Goal: Task Accomplishment & Management: Manage account settings

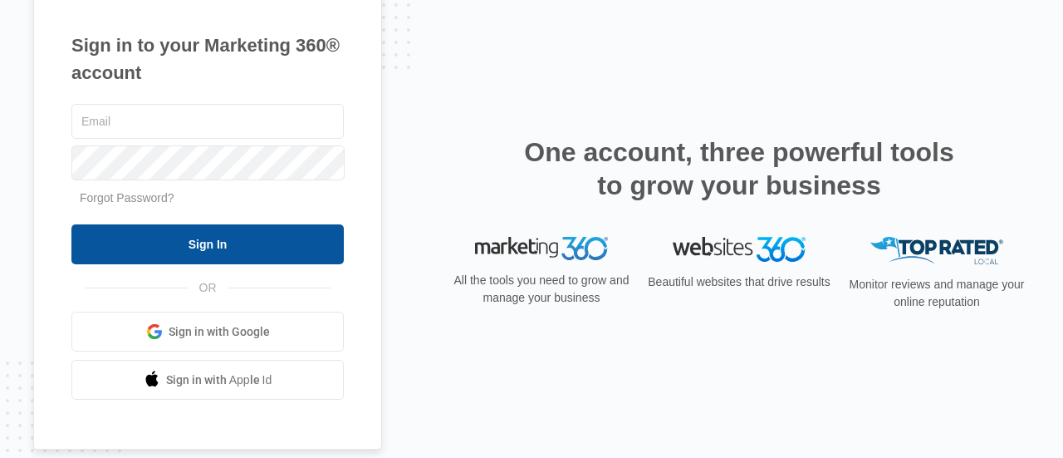
type input "[EMAIL_ADDRESS][DOMAIN_NAME]"
click at [197, 256] on input "Sign In" at bounding box center [207, 244] width 273 height 40
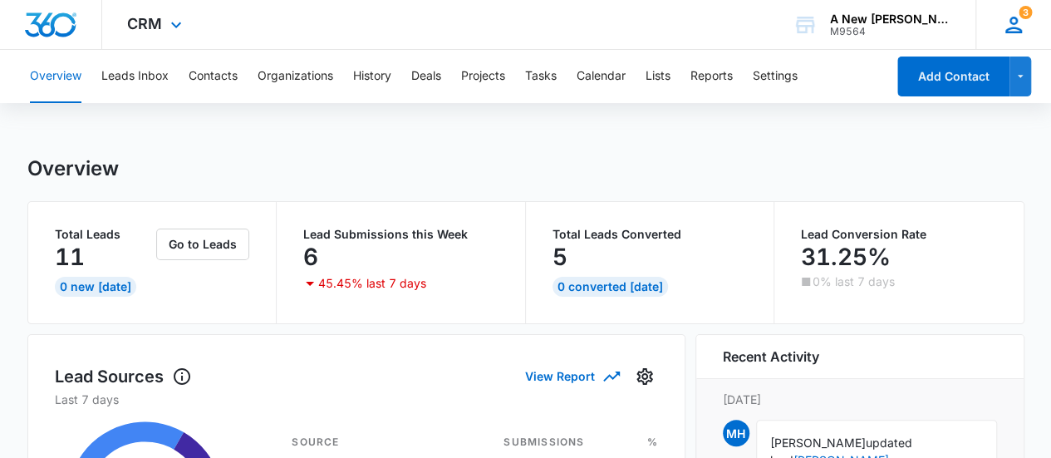
click at [1024, 17] on span "3" at bounding box center [1025, 12] width 13 height 13
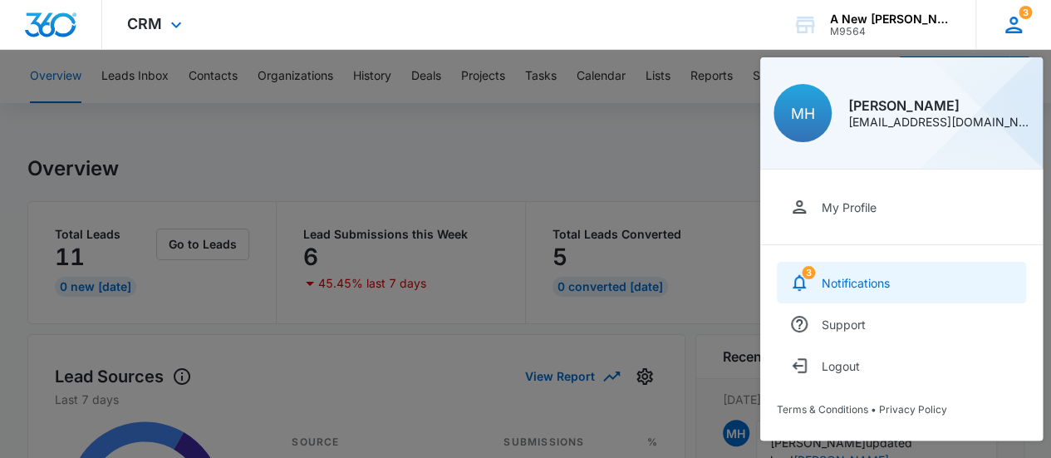
click at [832, 282] on div "Notifications" at bounding box center [856, 283] width 68 height 14
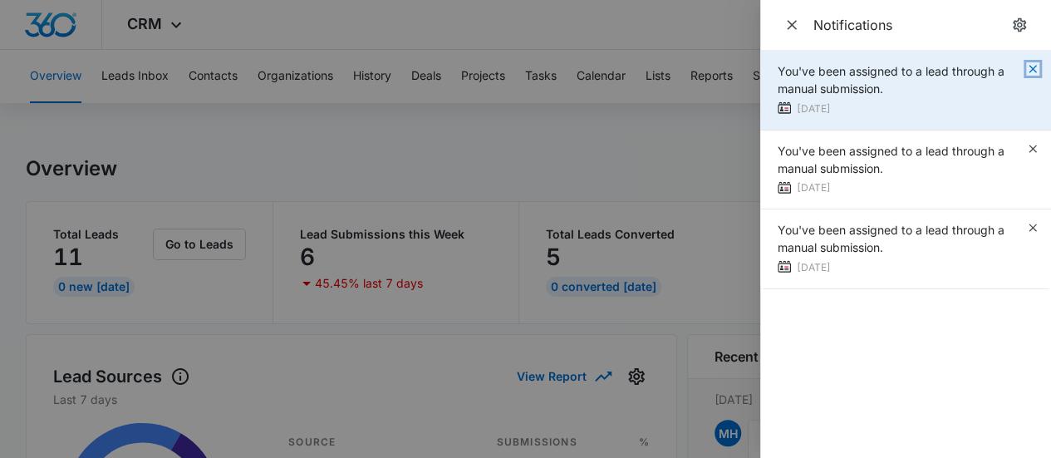
click at [1034, 66] on icon "button" at bounding box center [1032, 68] width 7 height 7
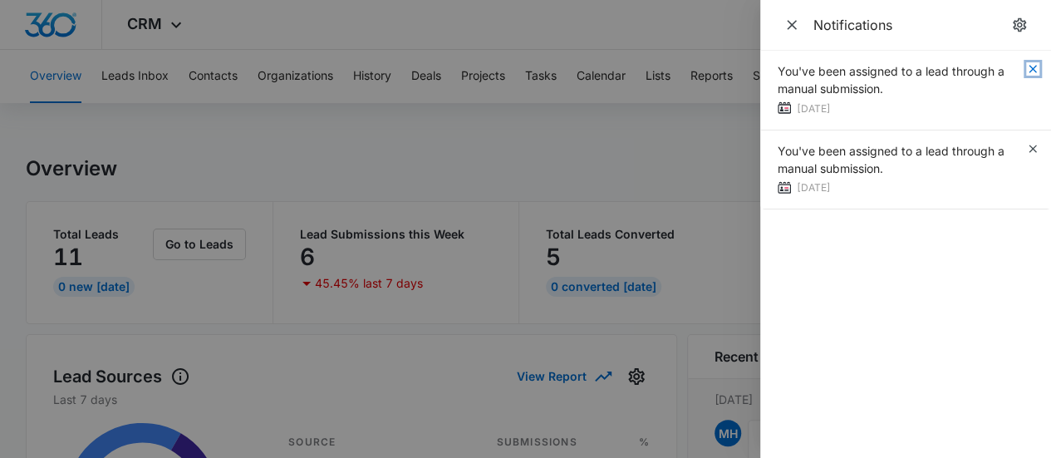
click at [1034, 66] on icon "button" at bounding box center [1032, 68] width 7 height 7
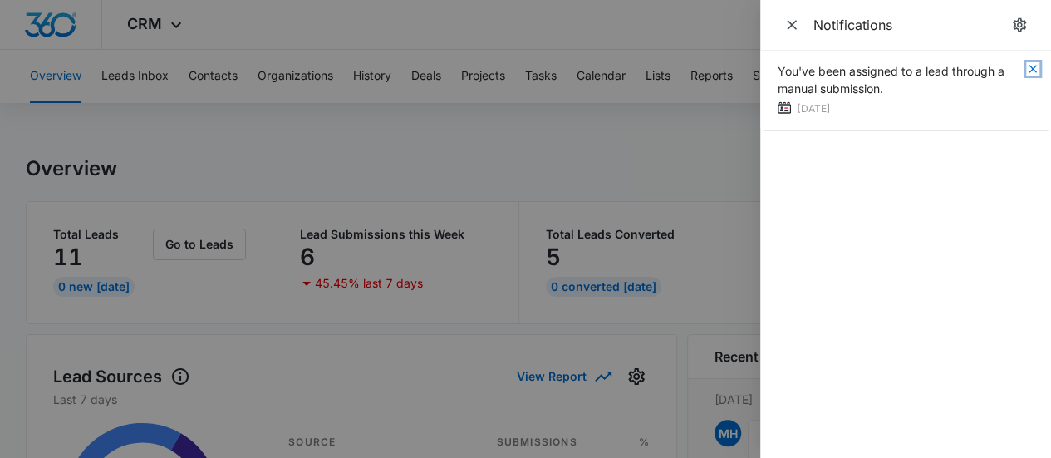
click at [1034, 66] on icon "button" at bounding box center [1032, 68] width 7 height 7
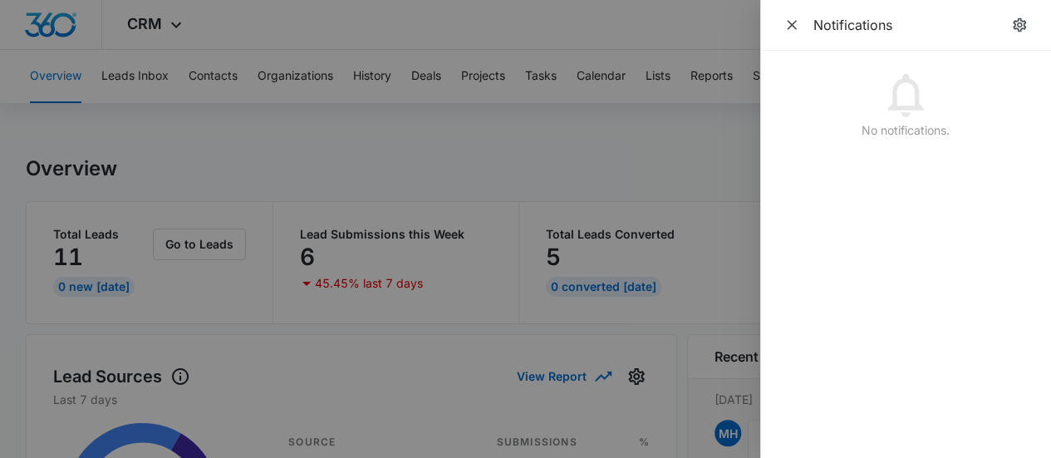
click at [1034, 66] on div "No notifications." at bounding box center [905, 104] width 291 height 106
click at [790, 14] on span "Close" at bounding box center [791, 24] width 23 height 23
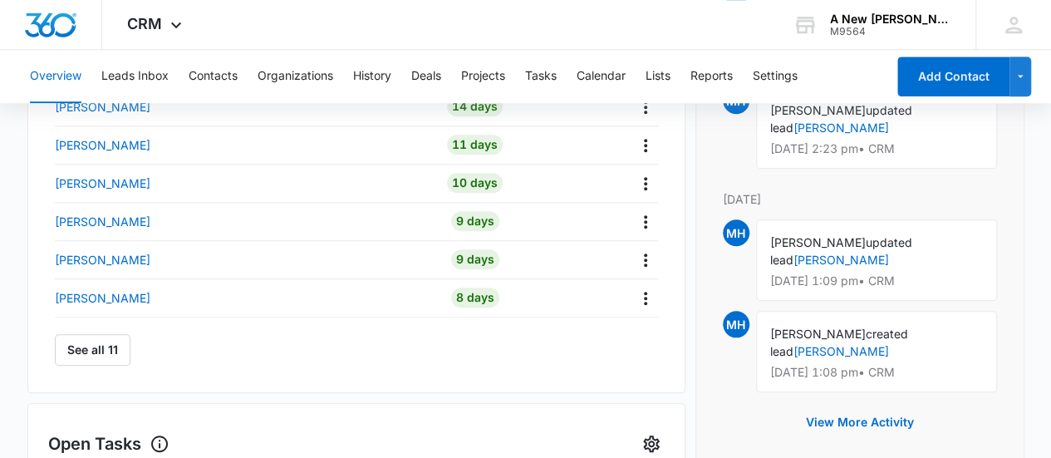
scroll to position [701, 0]
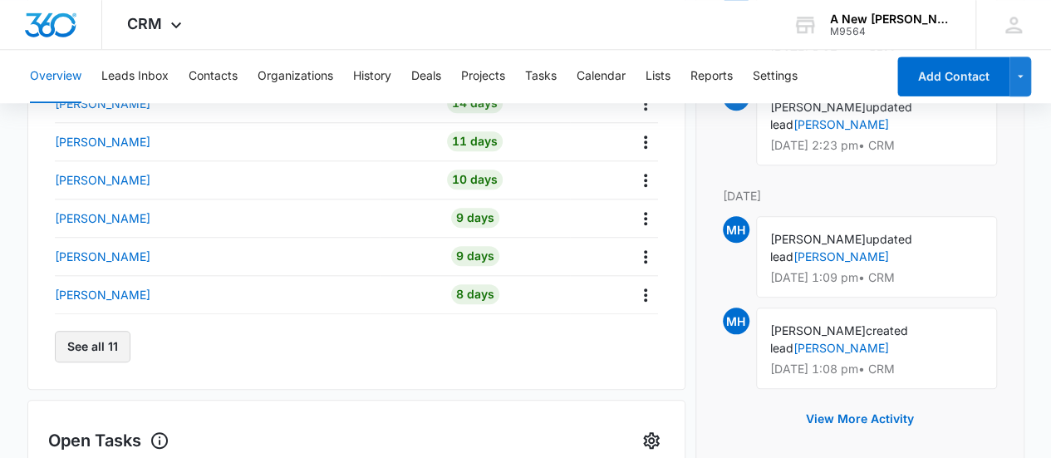
click at [94, 345] on button "See all 11" at bounding box center [93, 347] width 76 height 32
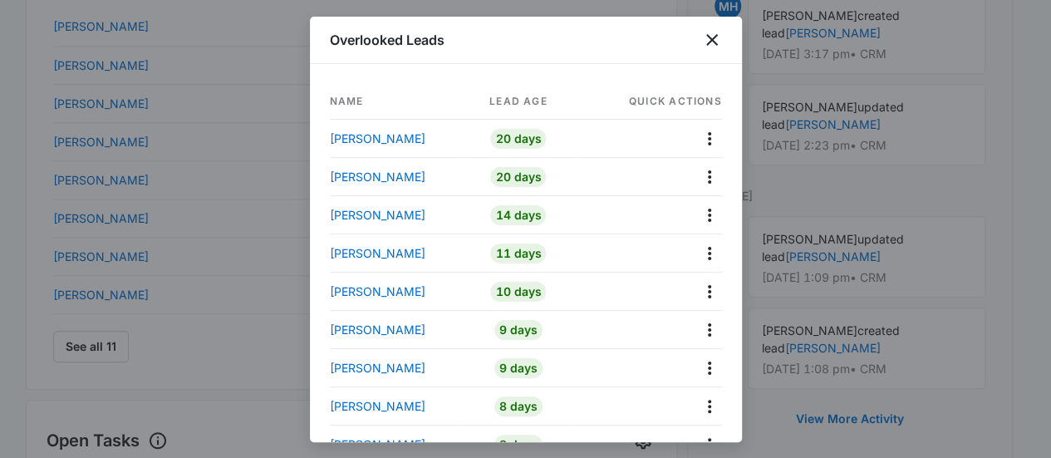
click at [636, 149] on div at bounding box center [649, 138] width 145 height 26
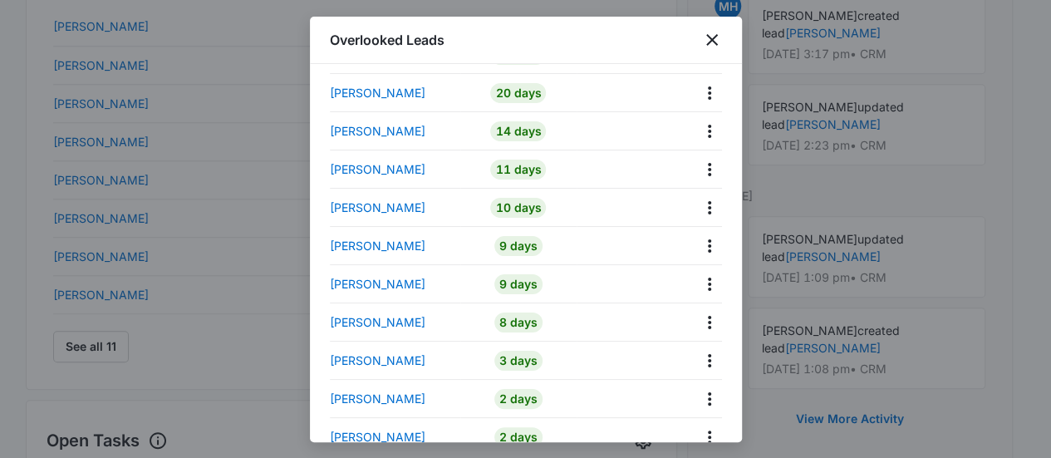
scroll to position [88, 0]
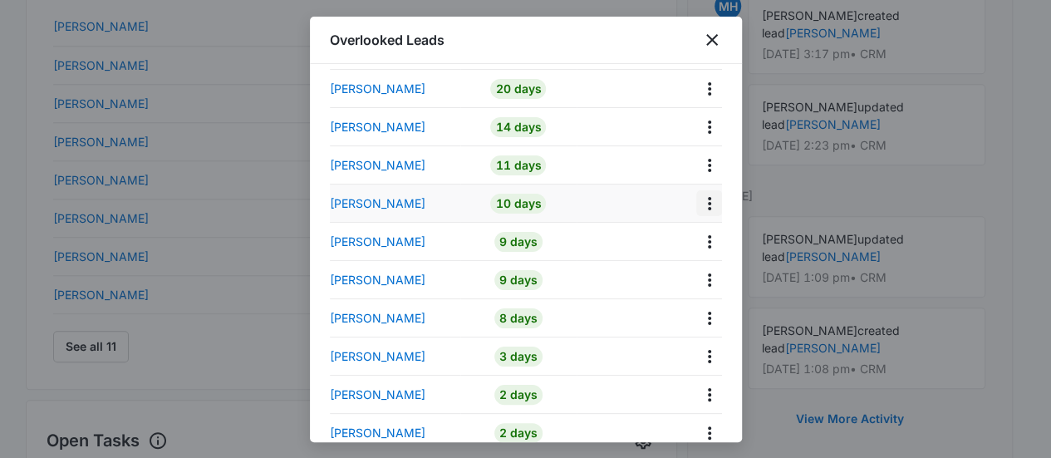
click at [696, 195] on button "Actions" at bounding box center [709, 203] width 26 height 26
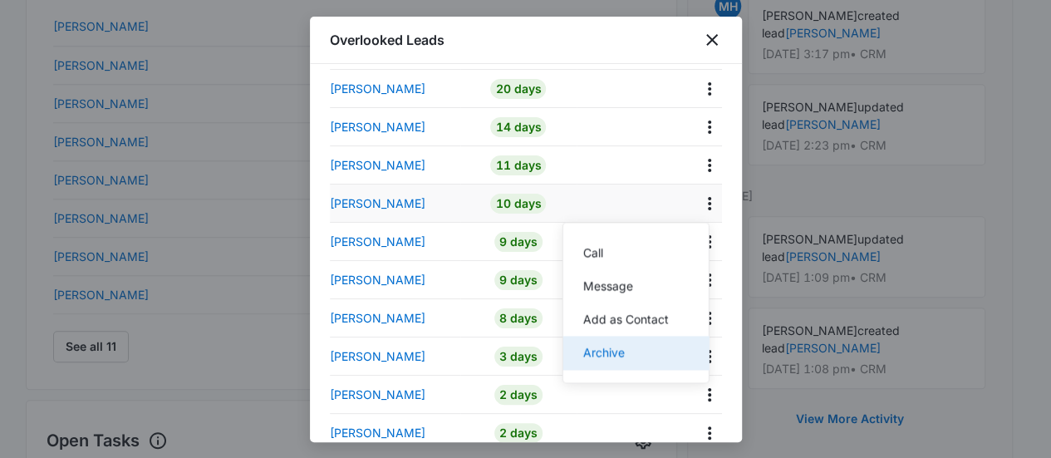
click at [630, 351] on div "Archive" at bounding box center [625, 352] width 86 height 20
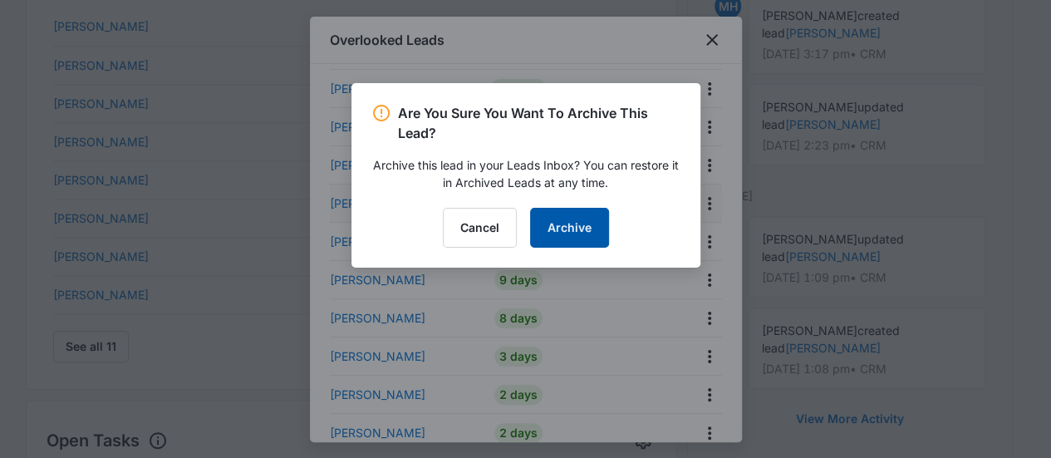
click at [561, 209] on button "Archive" at bounding box center [569, 228] width 79 height 40
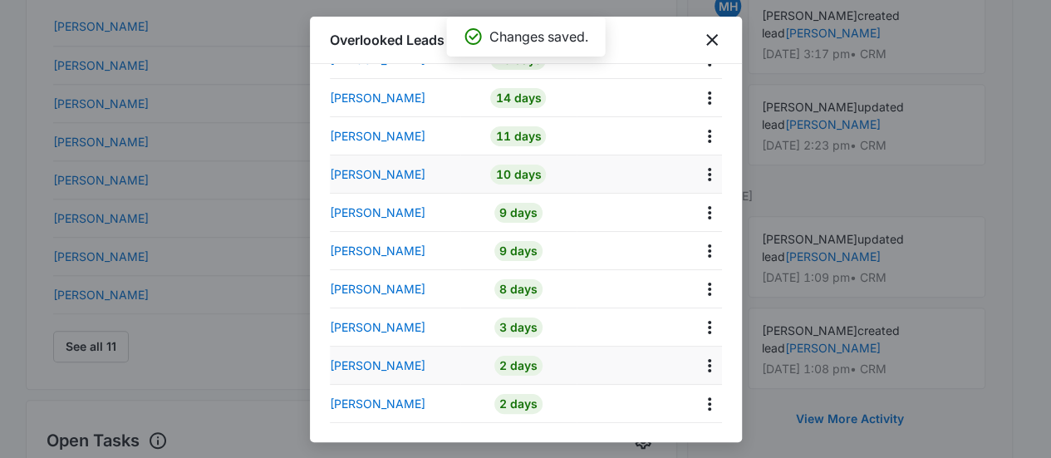
scroll to position [79, 0]
click at [356, 313] on td "Joy Atkins" at bounding box center [395, 327] width 131 height 38
click at [701, 328] on icon "Actions" at bounding box center [710, 327] width 20 height 20
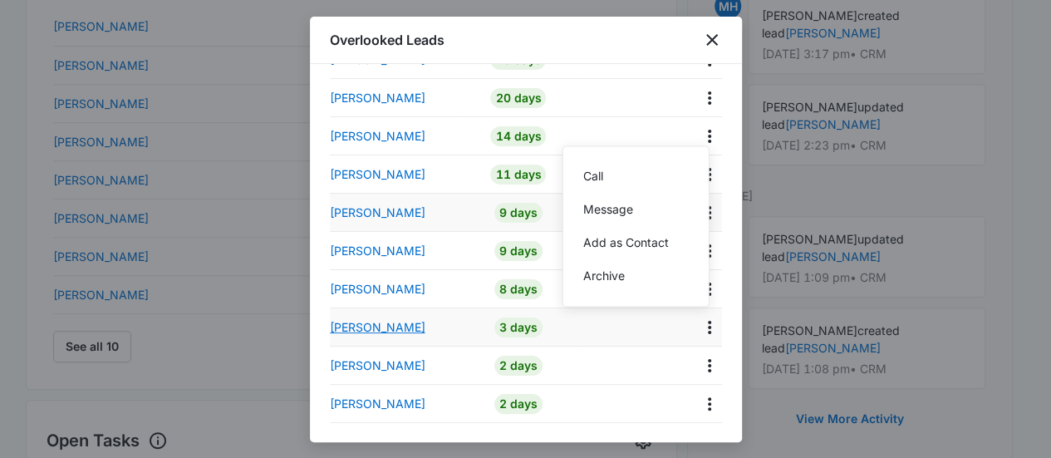
click at [347, 334] on p "Joy Atkins" at bounding box center [378, 326] width 96 height 17
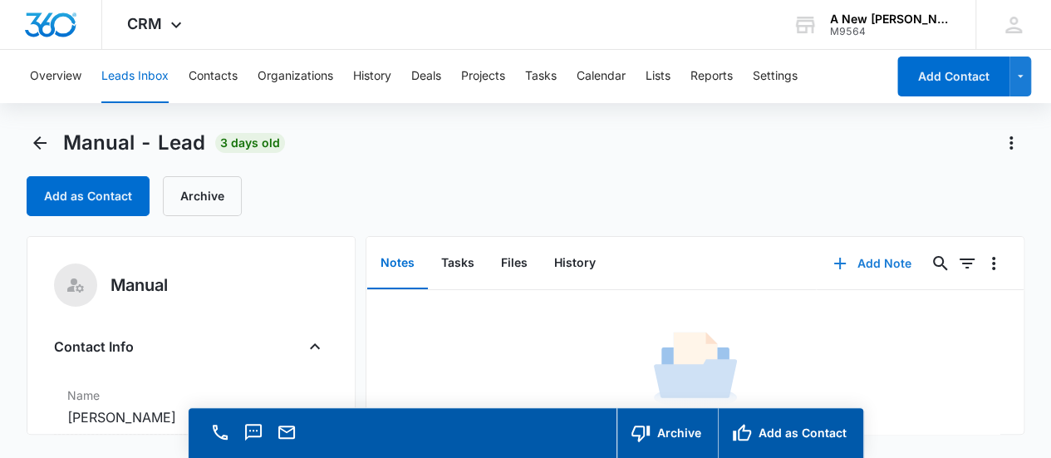
click at [856, 256] on button "Add Note" at bounding box center [872, 263] width 110 height 40
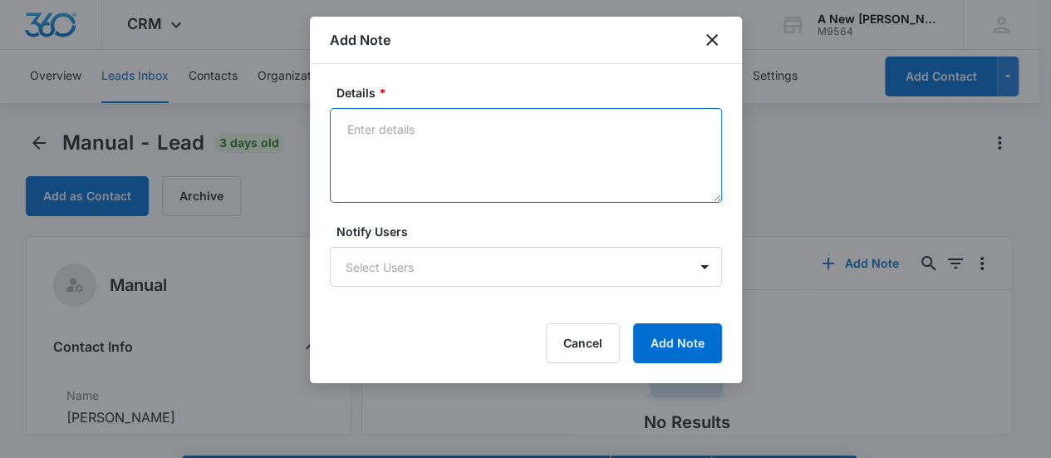
click at [479, 112] on textarea "Details *" at bounding box center [526, 155] width 392 height 95
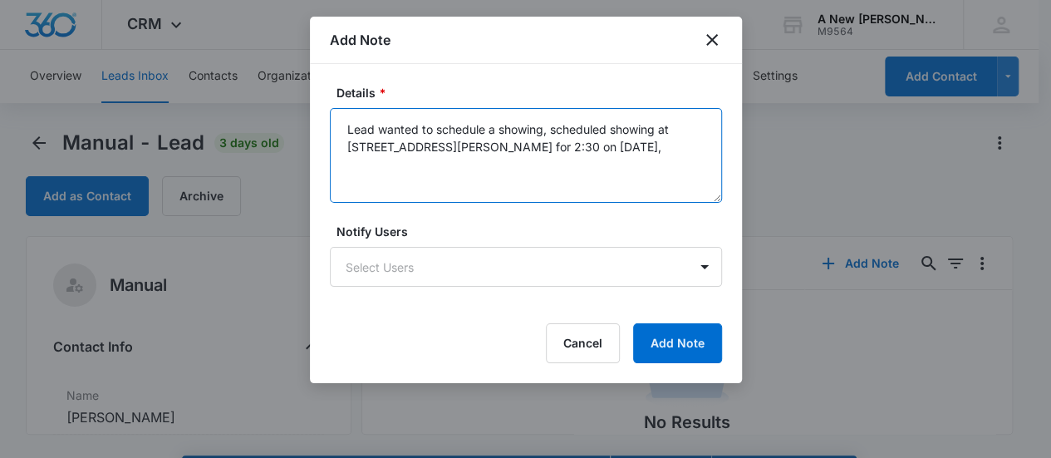
click at [372, 132] on textarea "Lead wanted to schedule a showing, scheduled showing at 406 Benjamin Rd, Madiso…" at bounding box center [526, 155] width 392 height 95
click at [667, 157] on textarea "Client wanted to schedule a showing, scheduled showing at 406 Benjamin Rd, Madi…" at bounding box center [526, 155] width 392 height 95
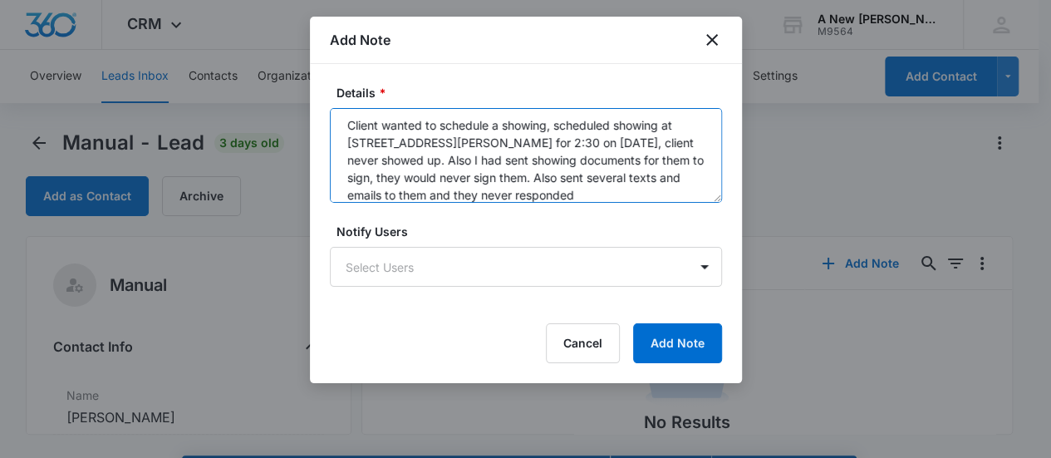
scroll to position [17, 0]
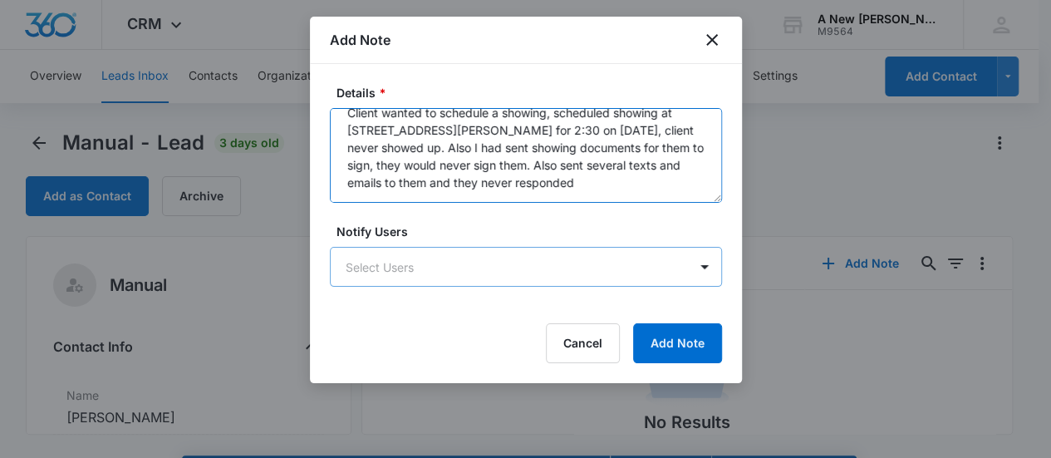
type textarea "Client wanted to schedule a showing, scheduled showing at 406 Benjamin Rd, Madi…"
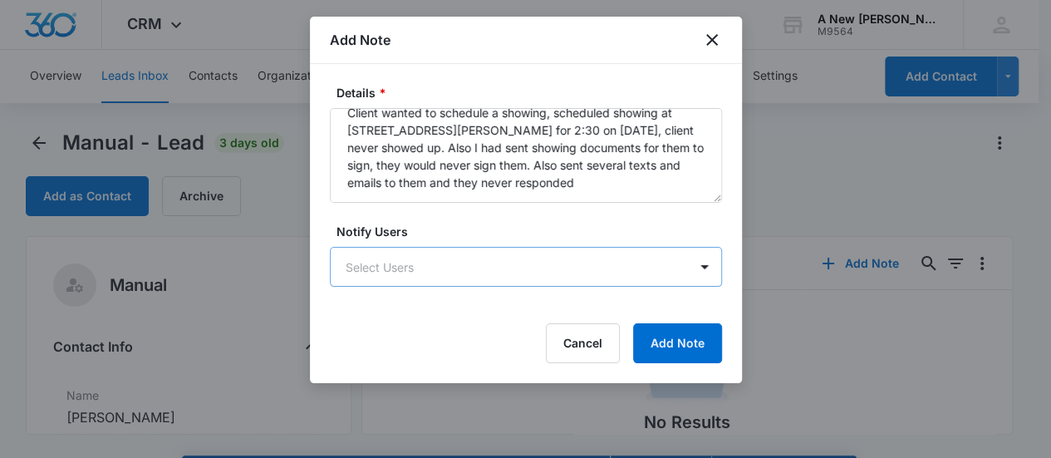
click at [660, 265] on body "CRM Apps Reputation Websites Forms CRM Email Social Content Ads Intelligence Fi…" at bounding box center [525, 252] width 1051 height 505
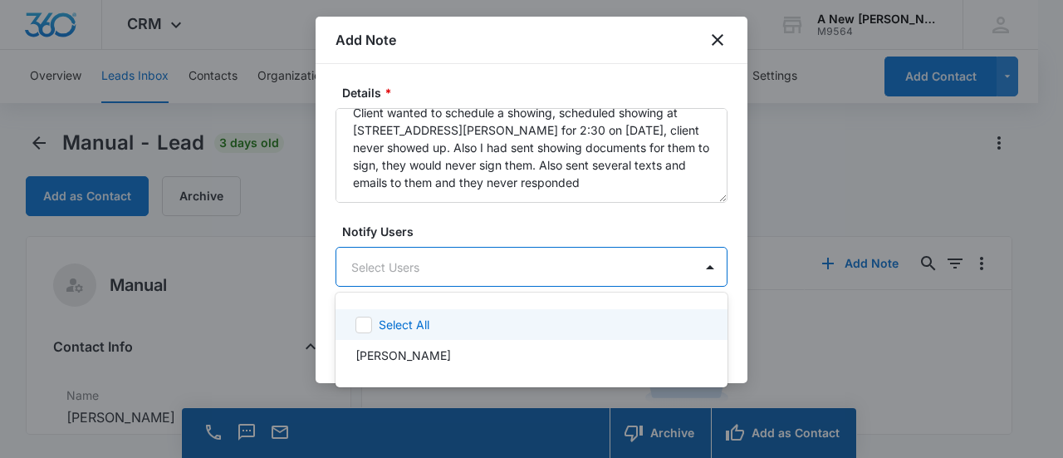
click at [449, 322] on div "Select All" at bounding box center [542, 324] width 326 height 17
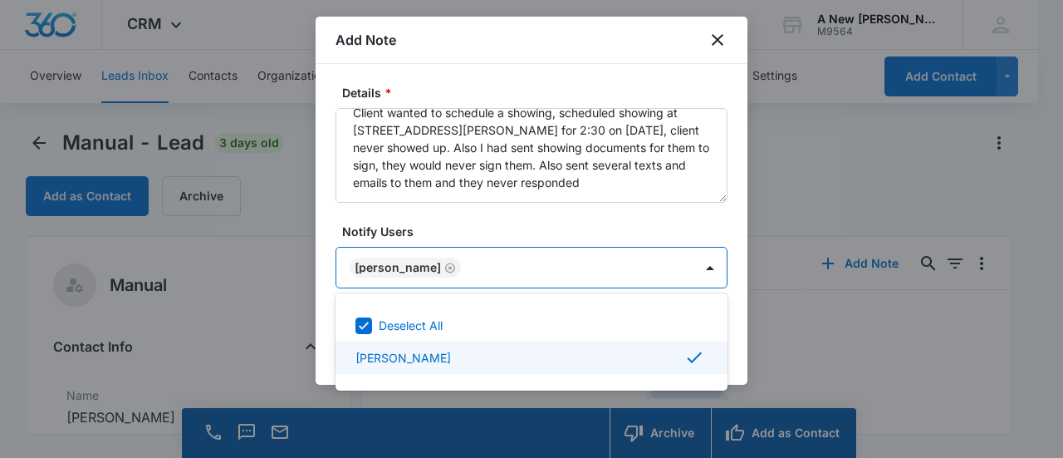
click at [734, 342] on div at bounding box center [531, 229] width 1063 height 458
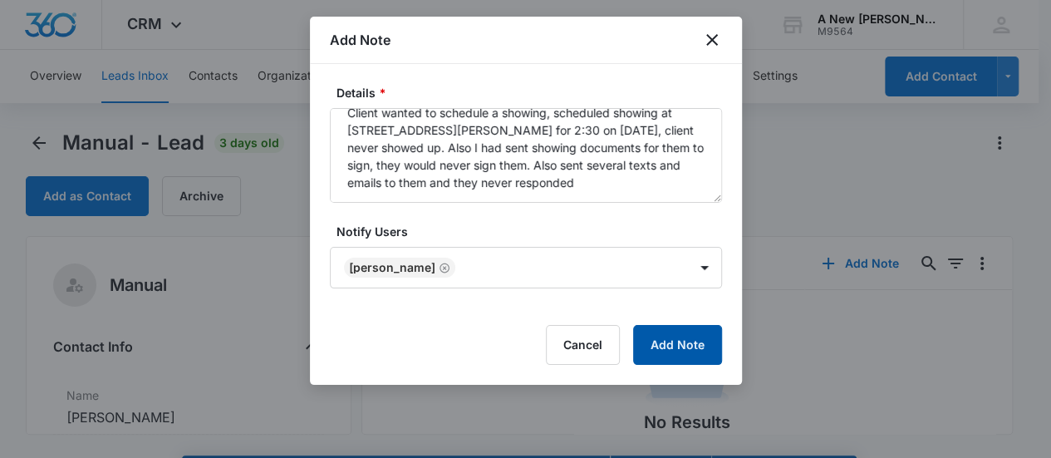
click at [665, 336] on button "Add Note" at bounding box center [677, 345] width 89 height 40
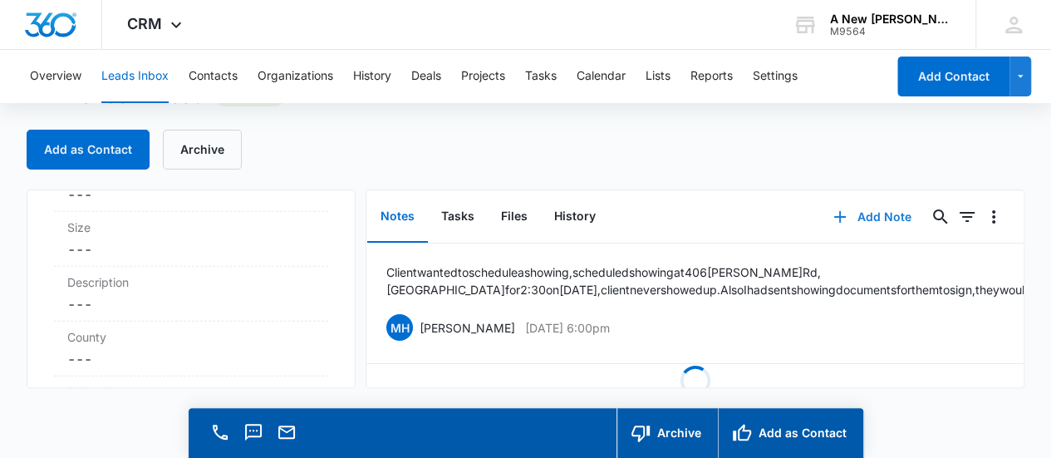
scroll to position [2001, 0]
